Goal: Find specific page/section: Find specific page/section

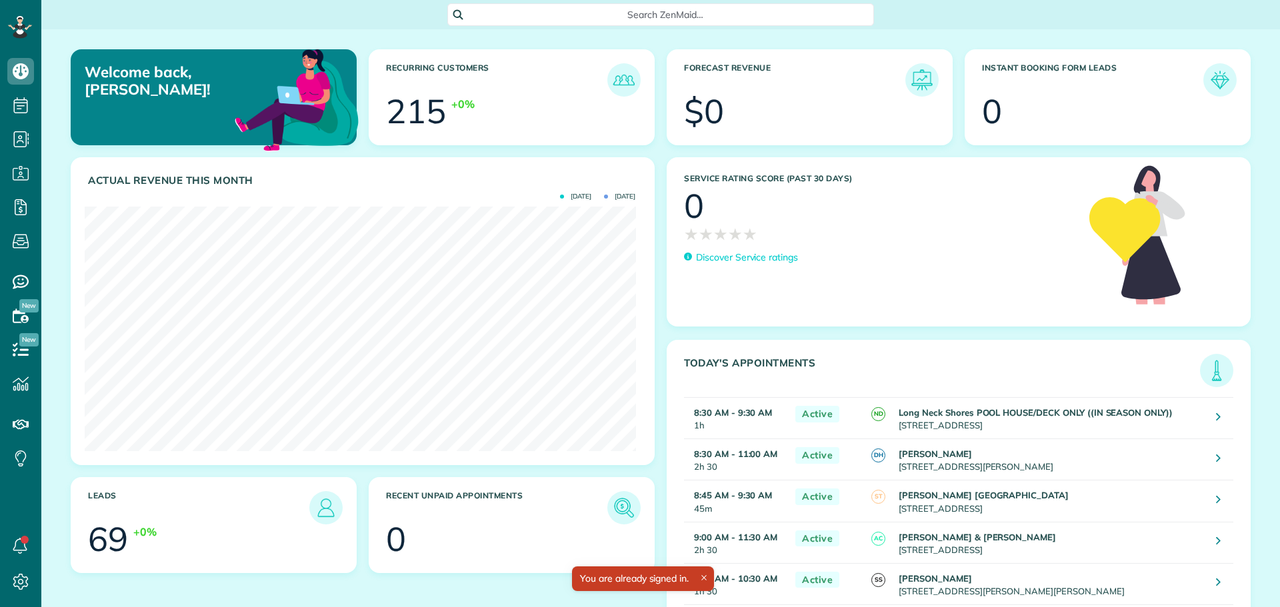
scroll to position [245, 551]
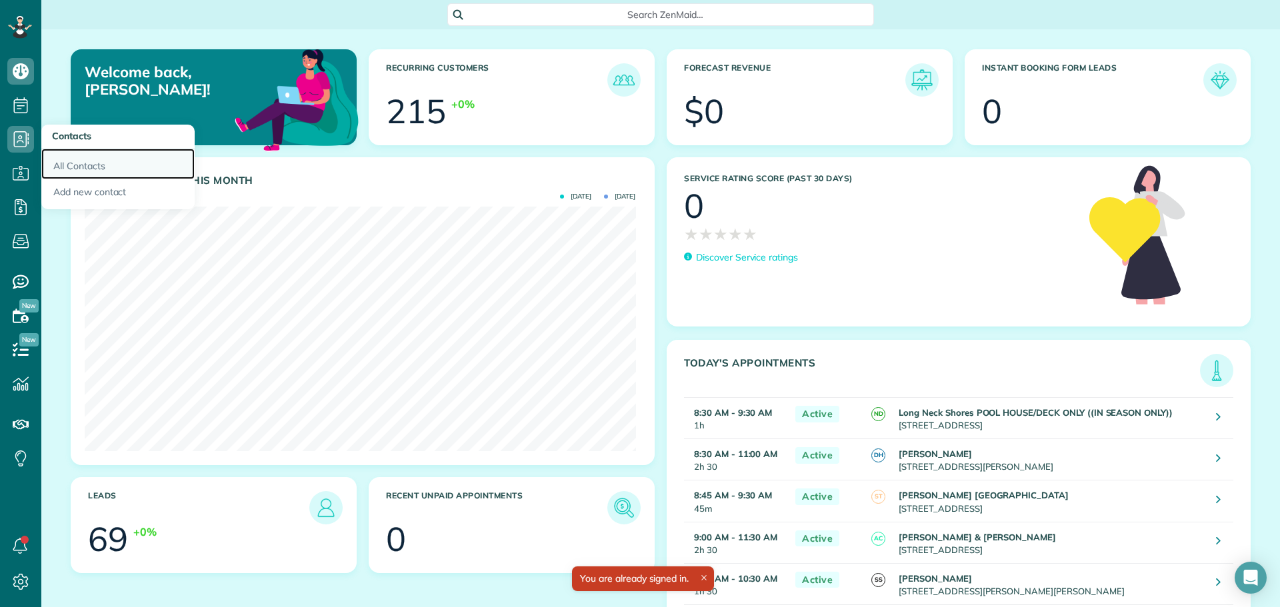
click at [68, 157] on link "All Contacts" at bounding box center [117, 164] width 153 height 31
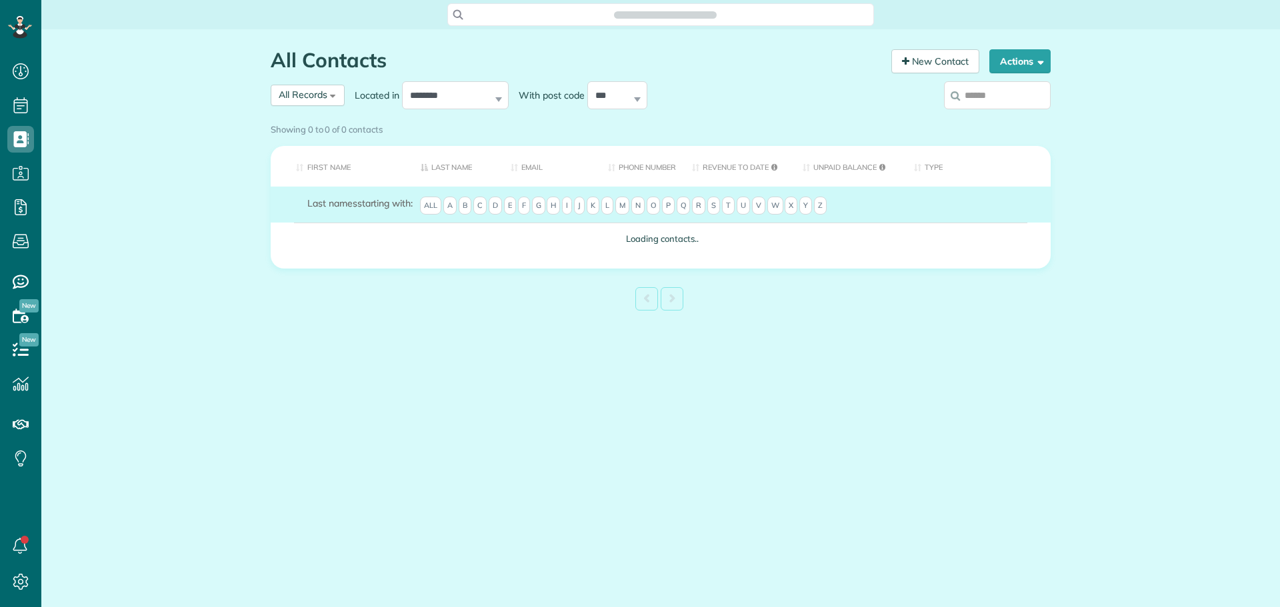
scroll to position [6, 6]
click at [986, 96] on input "search" at bounding box center [997, 95] width 107 height 28
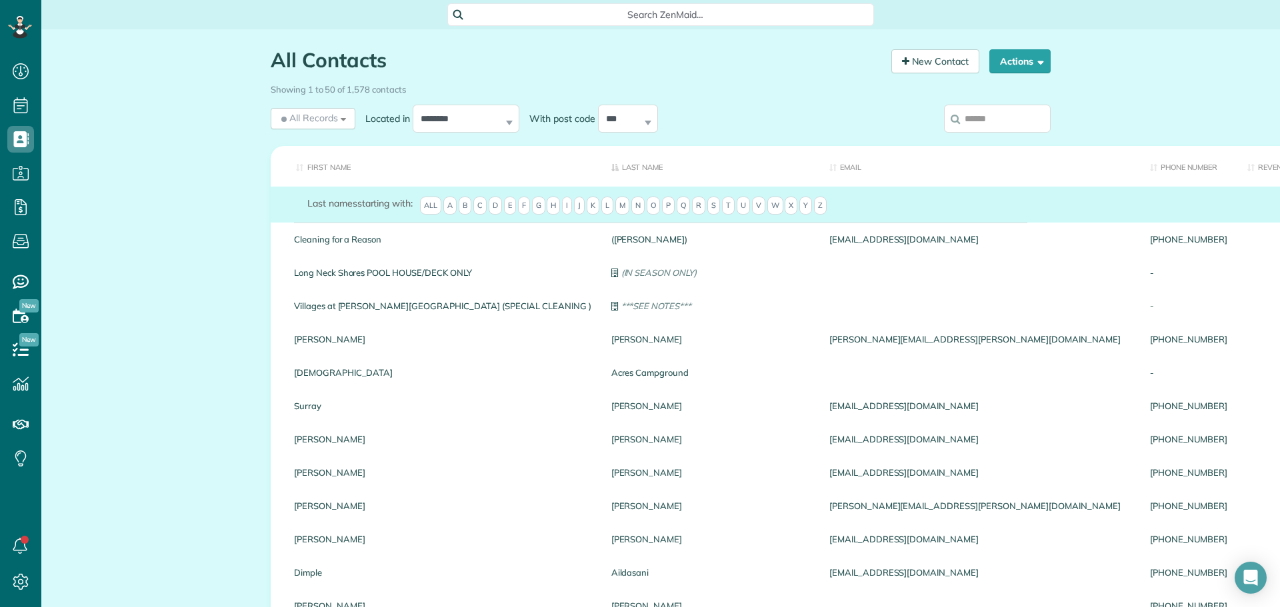
click at [989, 113] on input "search" at bounding box center [997, 119] width 107 height 28
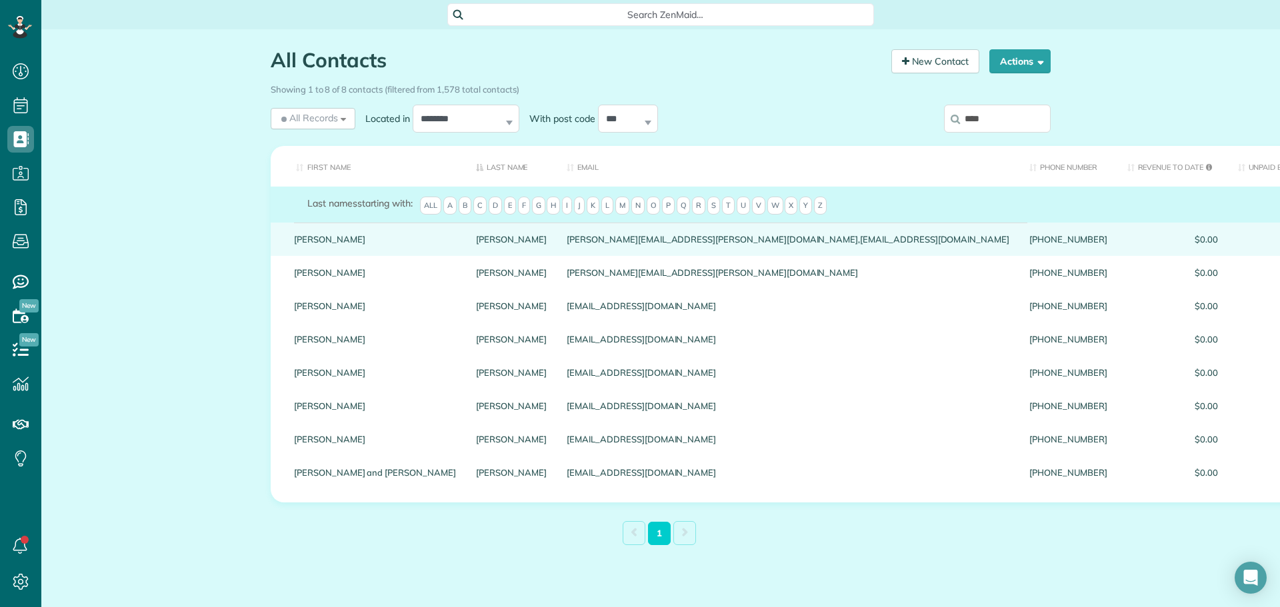
type input "****"
click at [298, 244] on link "Matt" at bounding box center [375, 239] width 162 height 9
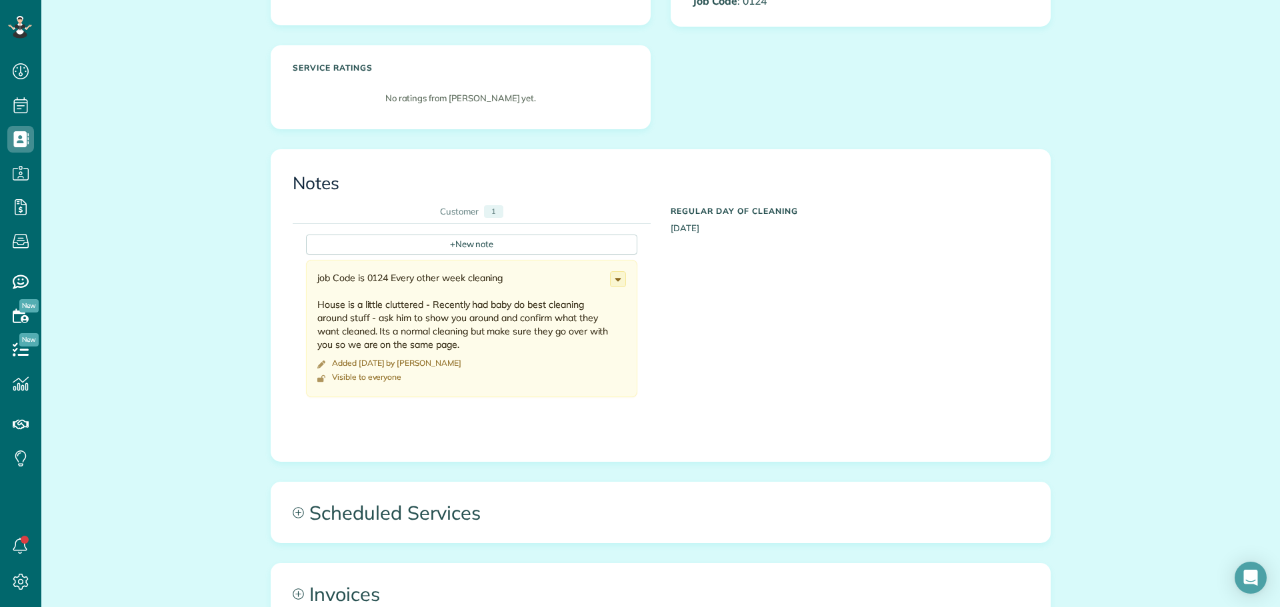
scroll to position [400, 0]
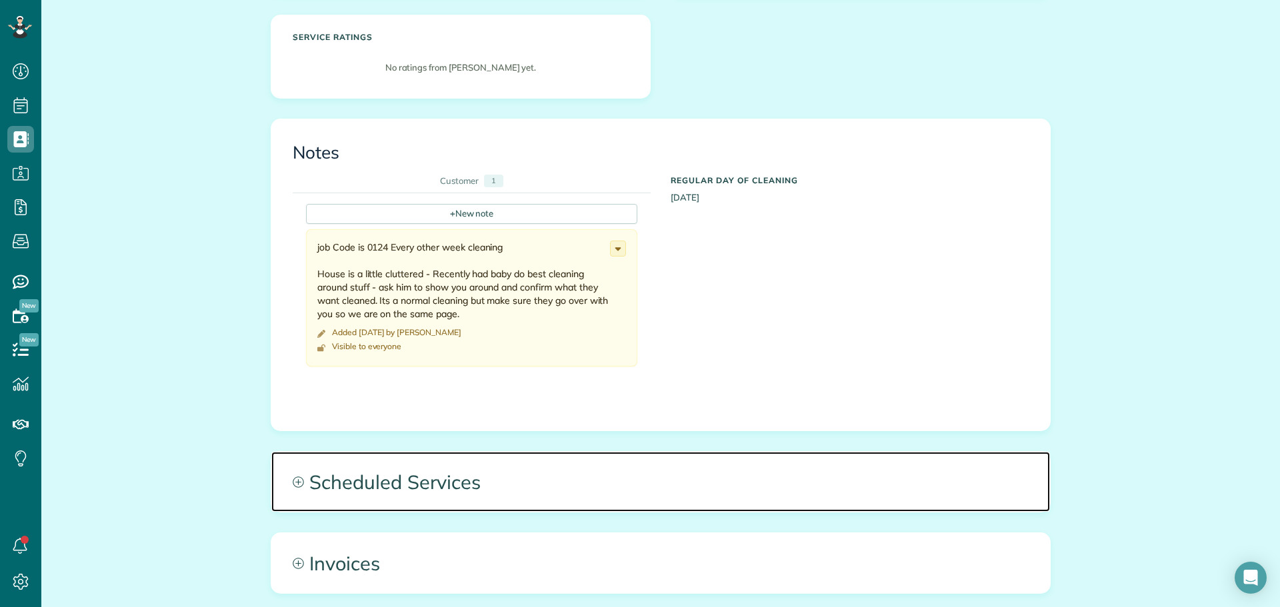
click at [419, 452] on span "Scheduled Services" at bounding box center [660, 482] width 779 height 60
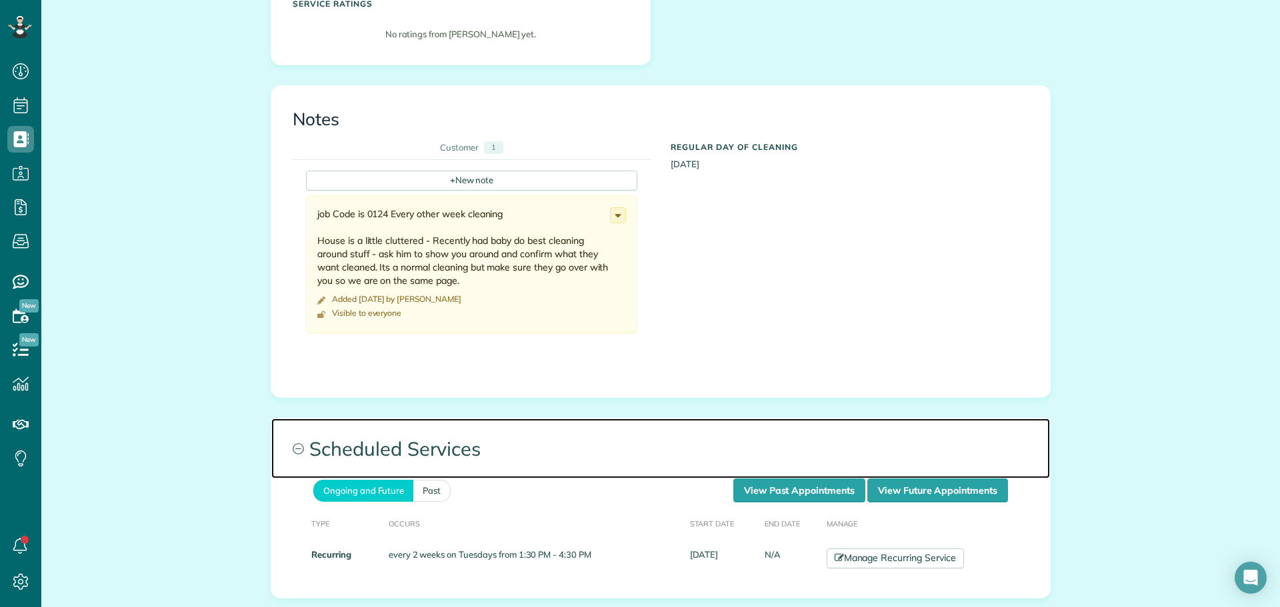
scroll to position [467, 0]
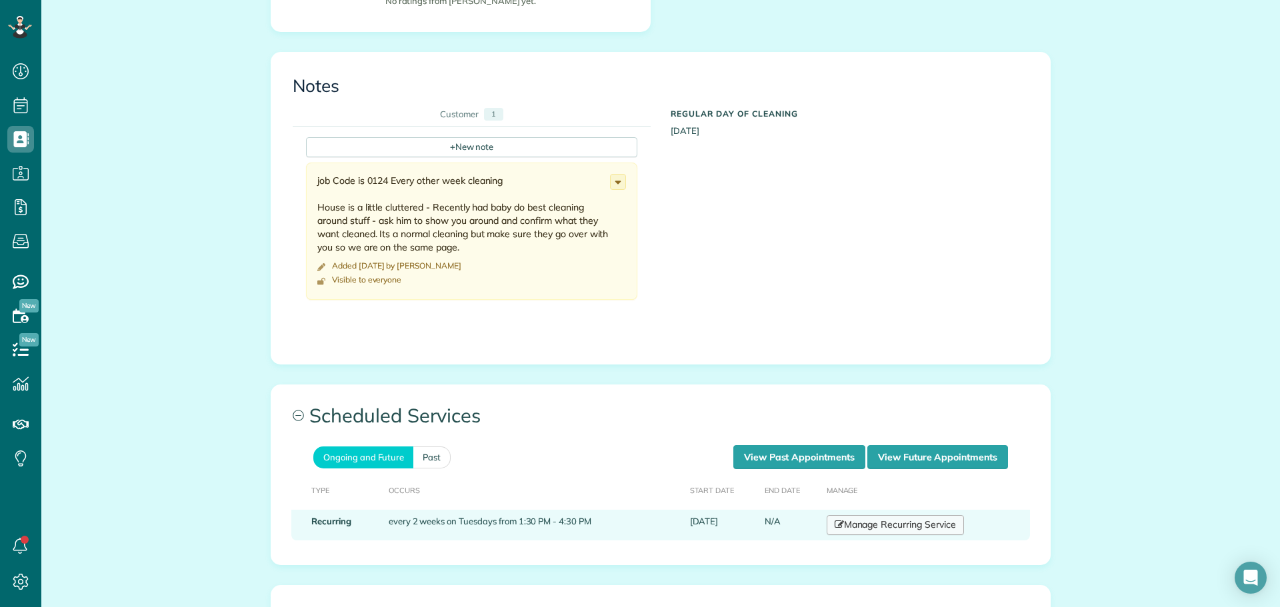
click at [846, 510] on td "Manage Recurring Service" at bounding box center [926, 525] width 209 height 31
click at [846, 515] on link "Manage Recurring Service" at bounding box center [895, 525] width 137 height 20
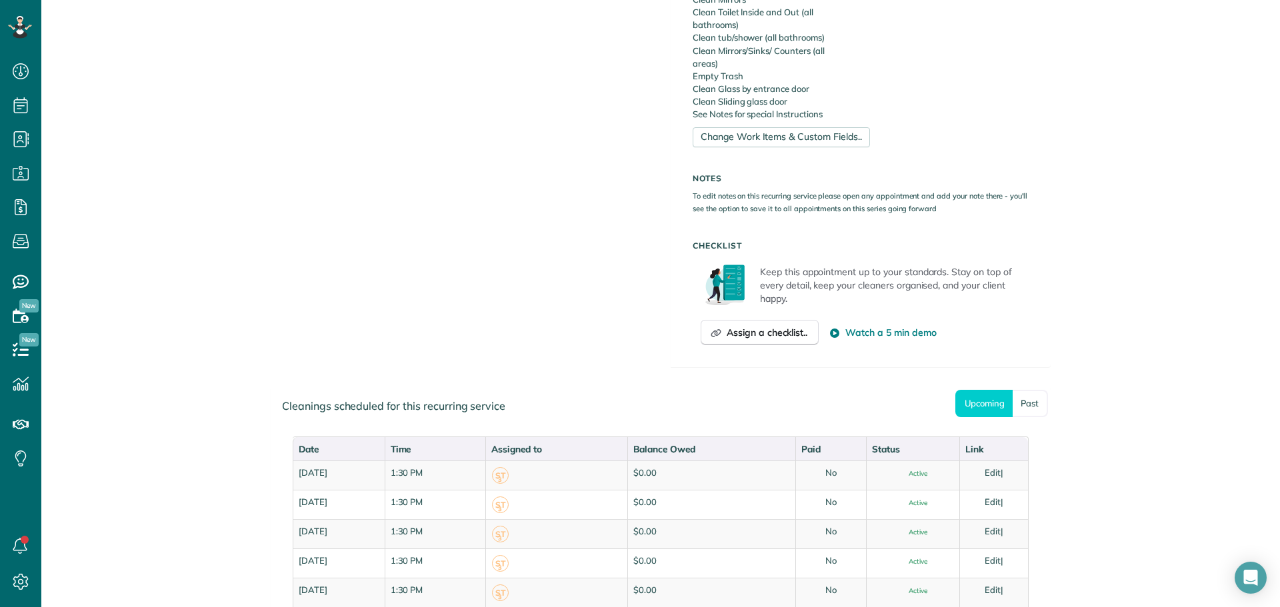
scroll to position [667, 0]
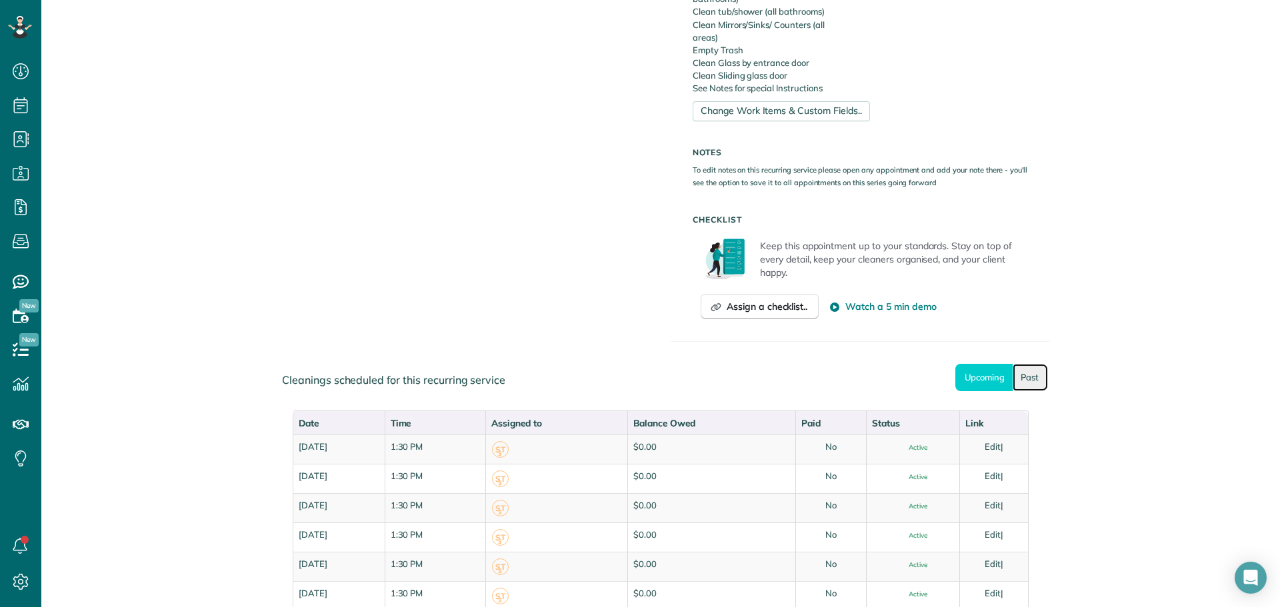
click at [1032, 387] on link "Past" at bounding box center [1030, 377] width 35 height 27
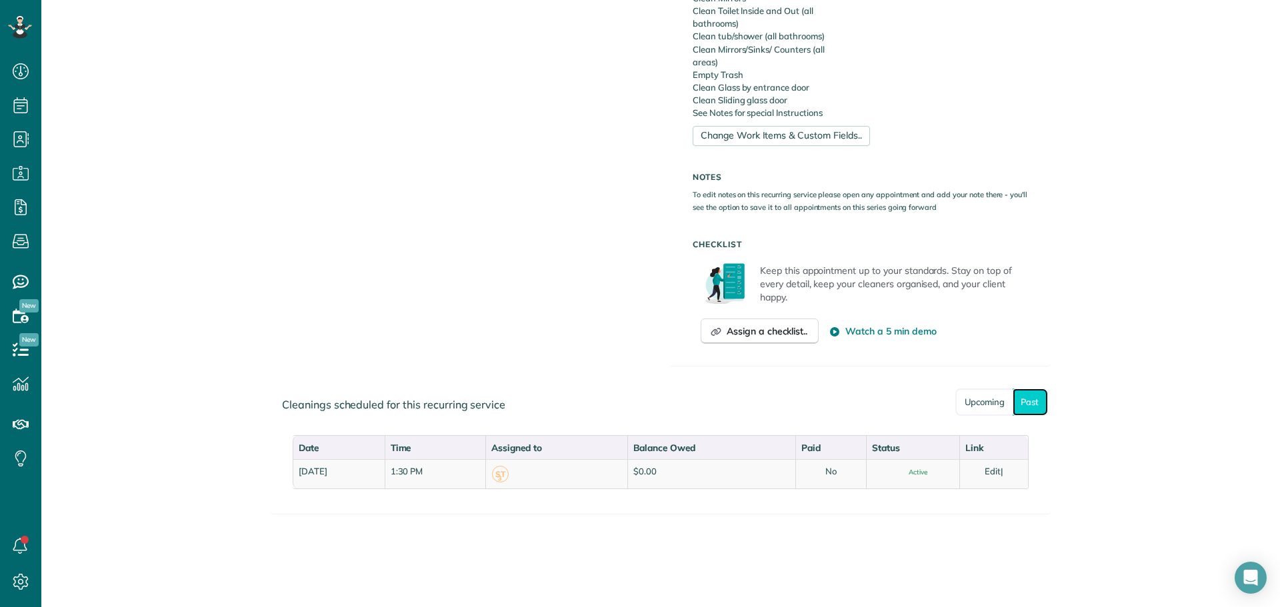
scroll to position [642, 0]
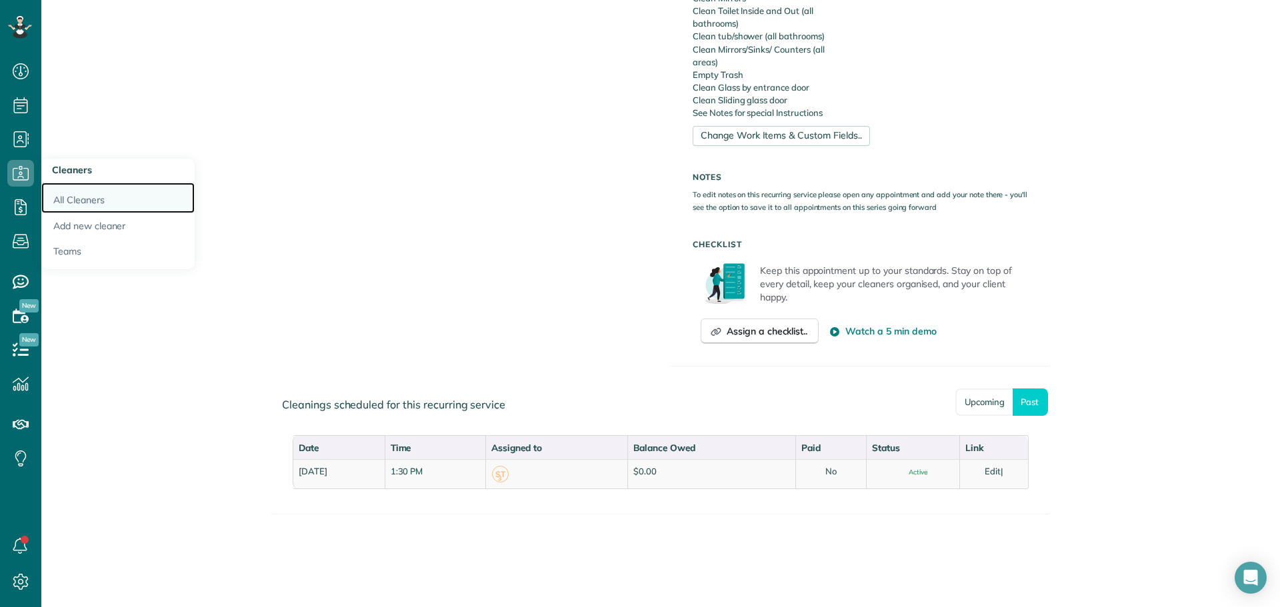
click at [48, 190] on link "All Cleaners" at bounding box center [117, 198] width 153 height 31
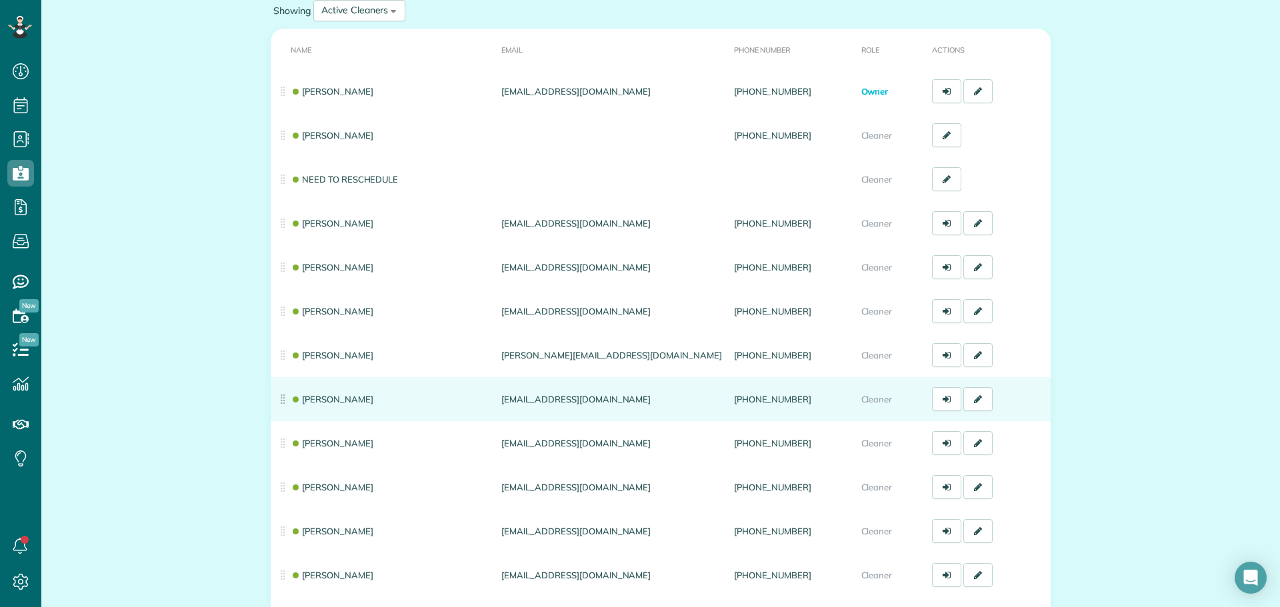
scroll to position [133, 0]
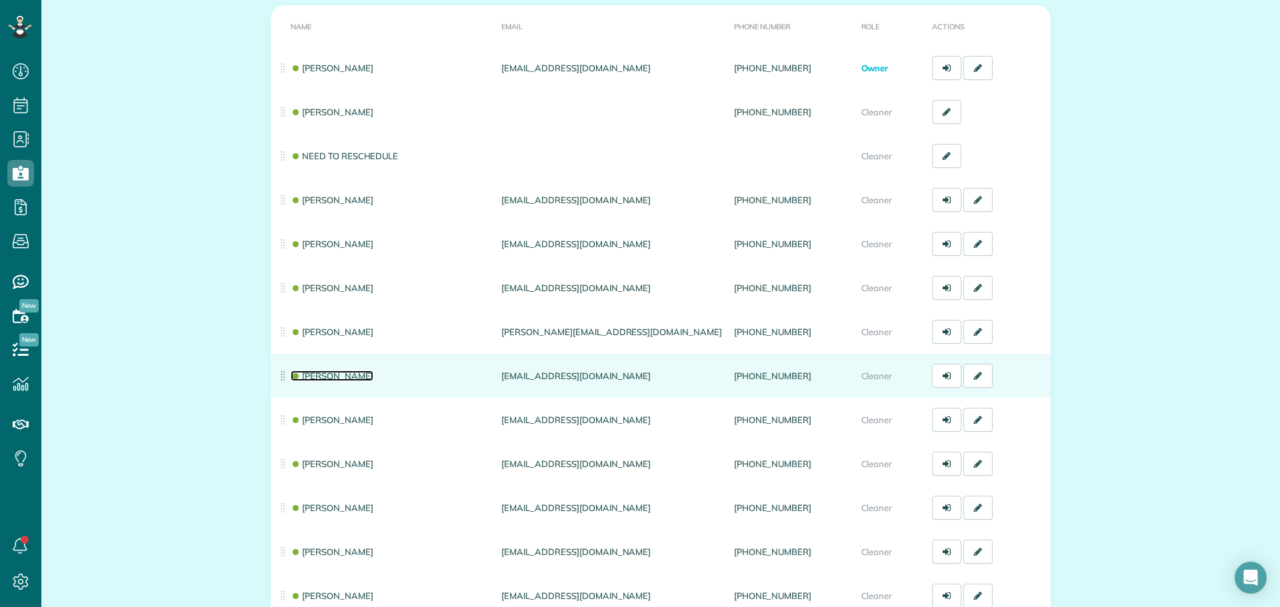
click at [333, 372] on link "[PERSON_NAME]" at bounding box center [332, 376] width 83 height 11
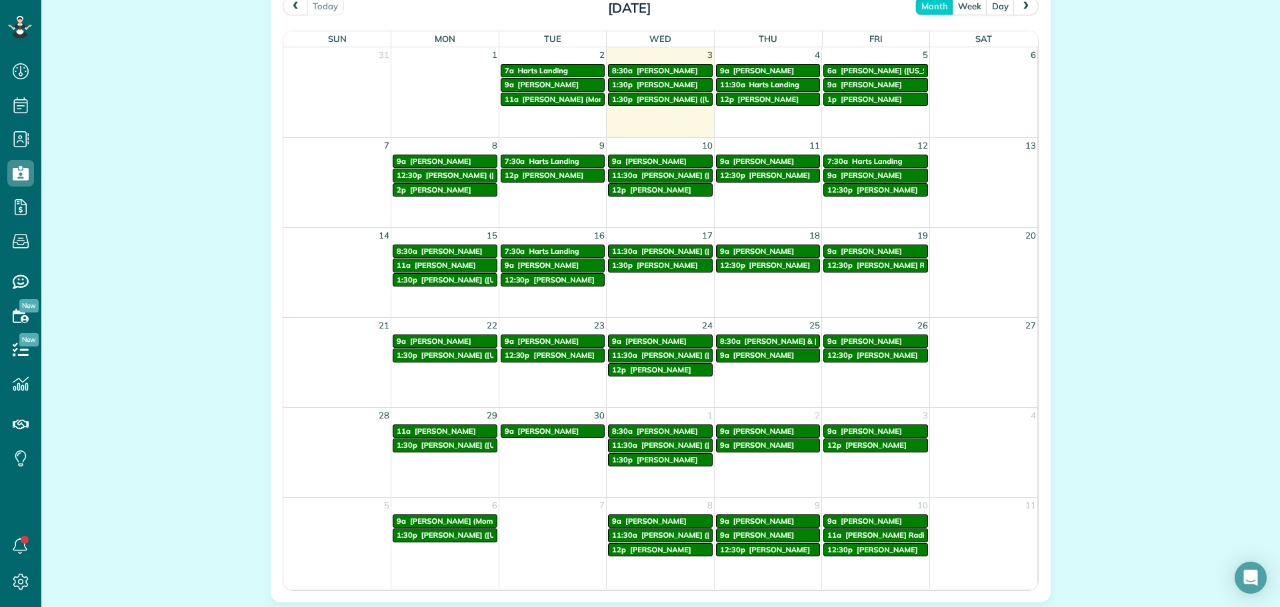
scroll to position [733, 0]
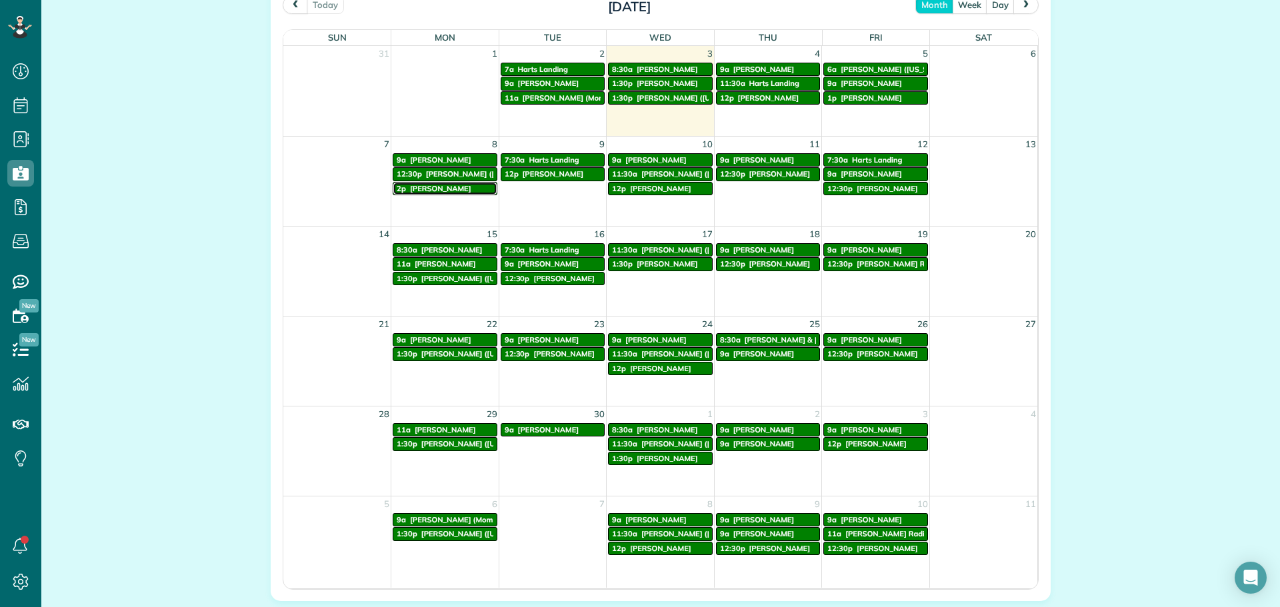
click at [439, 187] on span "IG Burton Dover" at bounding box center [440, 188] width 61 height 9
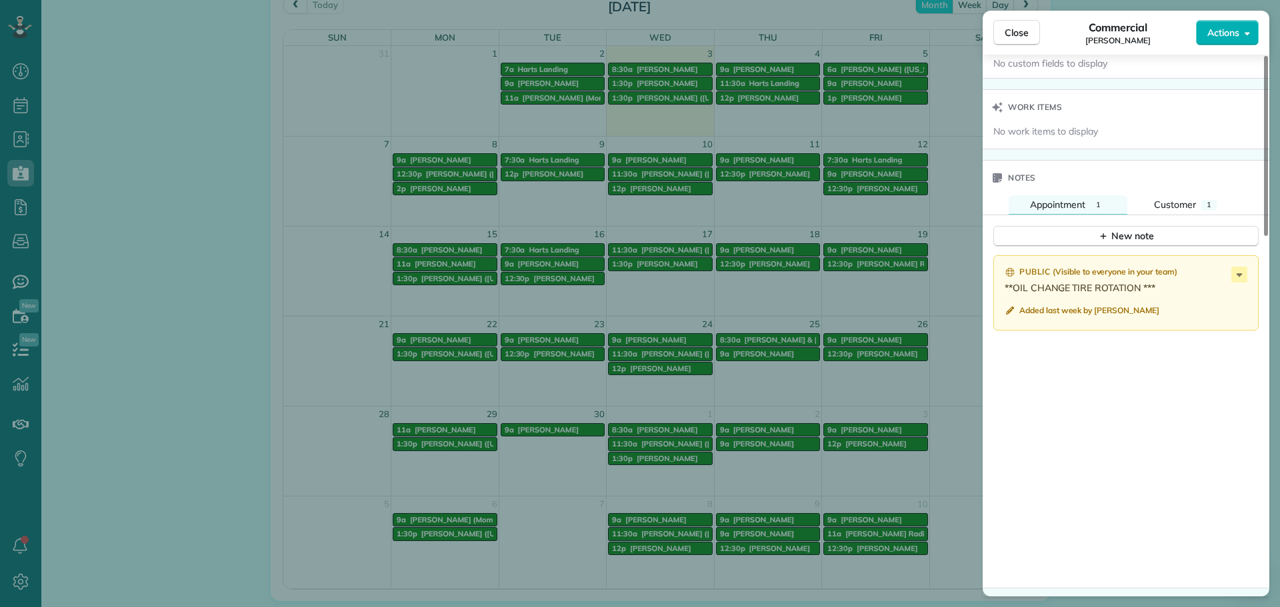
scroll to position [803, 0]
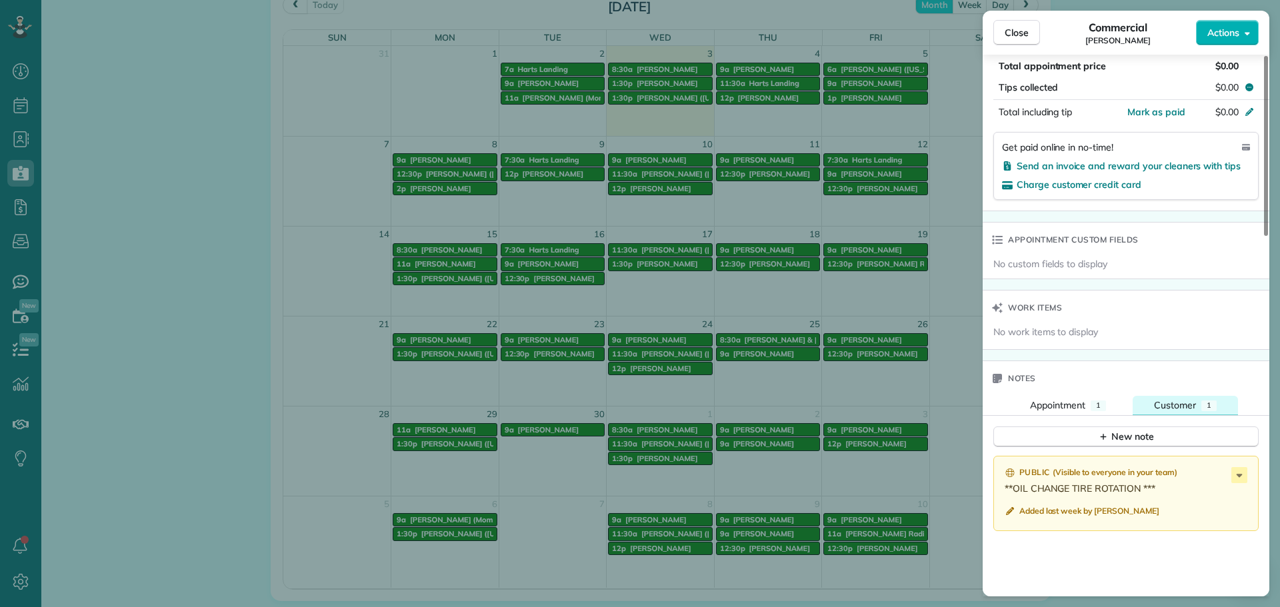
click at [1172, 398] on button "Customer 1" at bounding box center [1185, 405] width 105 height 19
click at [1060, 403] on span "Appointment" at bounding box center [1057, 405] width 55 height 12
drag, startPoint x: 1005, startPoint y: 37, endPoint x: 981, endPoint y: 33, distance: 24.5
click at [1005, 37] on span "Close" at bounding box center [1017, 32] width 24 height 13
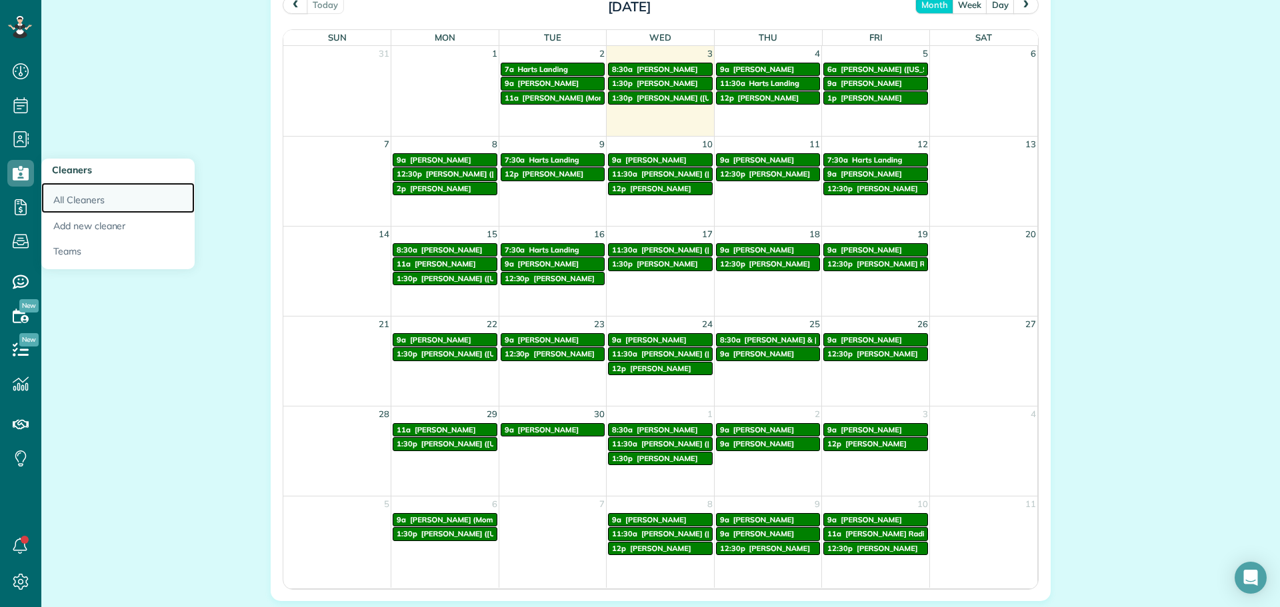
click at [43, 188] on link "All Cleaners" at bounding box center [117, 198] width 153 height 31
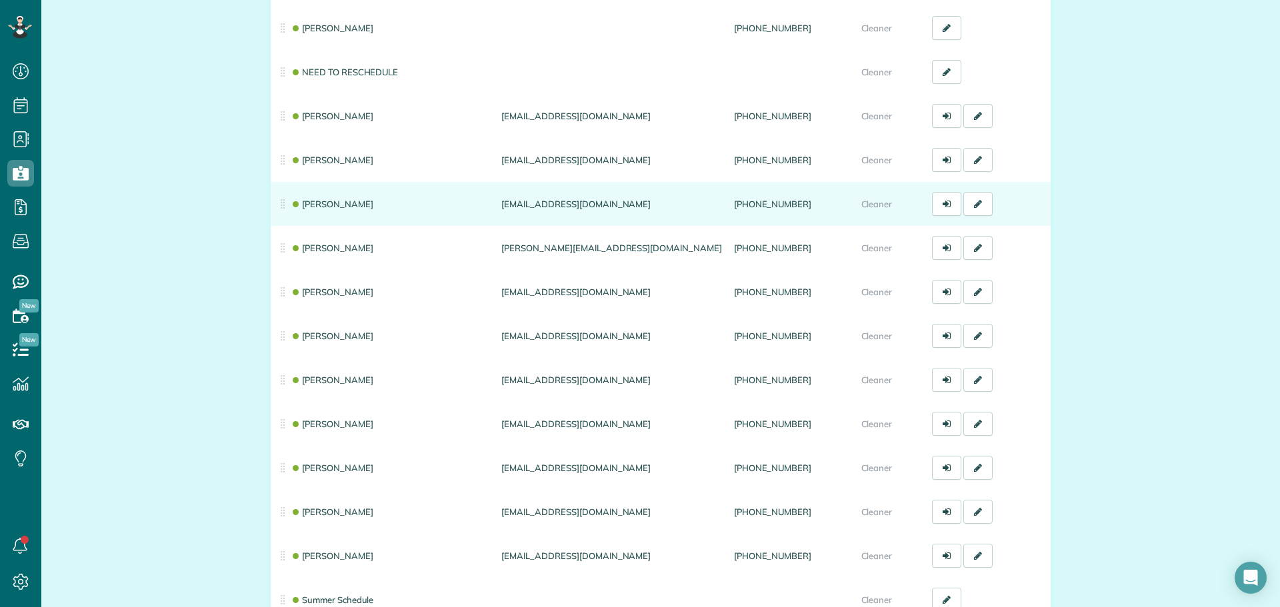
scroll to position [387, 0]
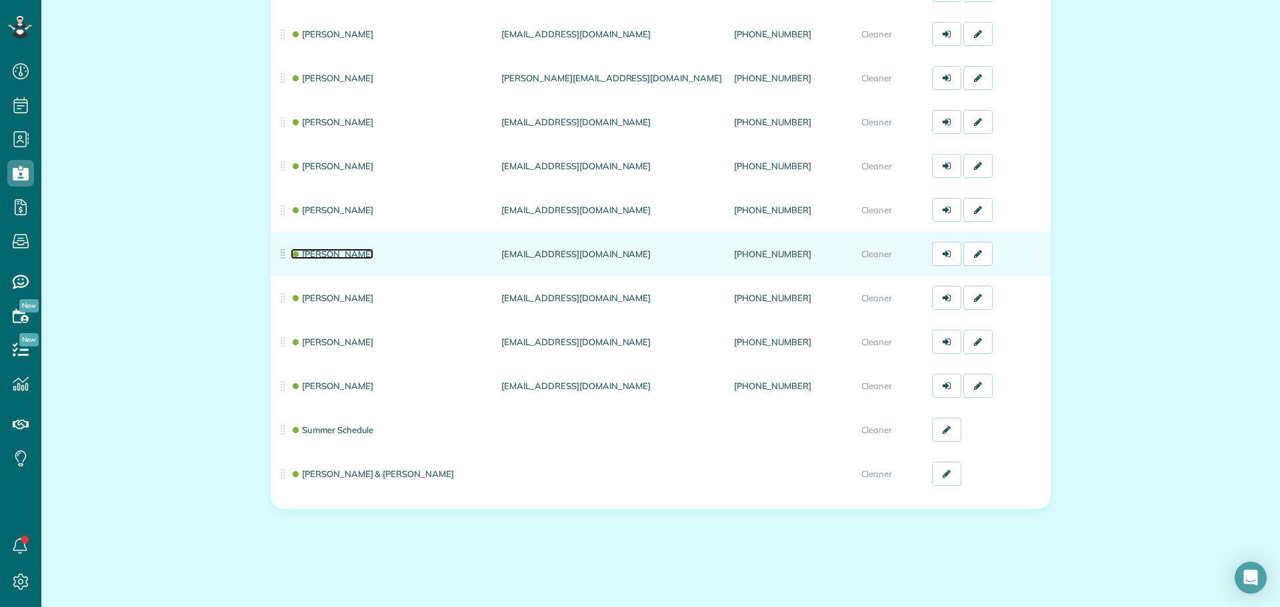
click at [338, 254] on link "[PERSON_NAME]" at bounding box center [332, 254] width 83 height 11
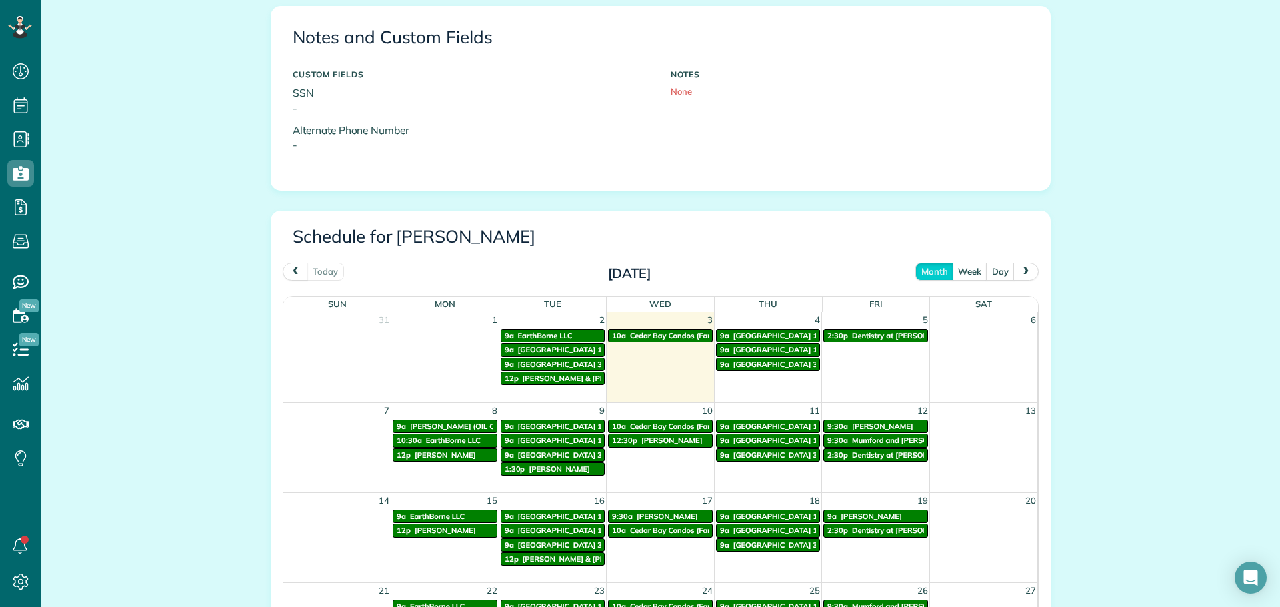
scroll to position [533, 0]
